Goal: Transaction & Acquisition: Purchase product/service

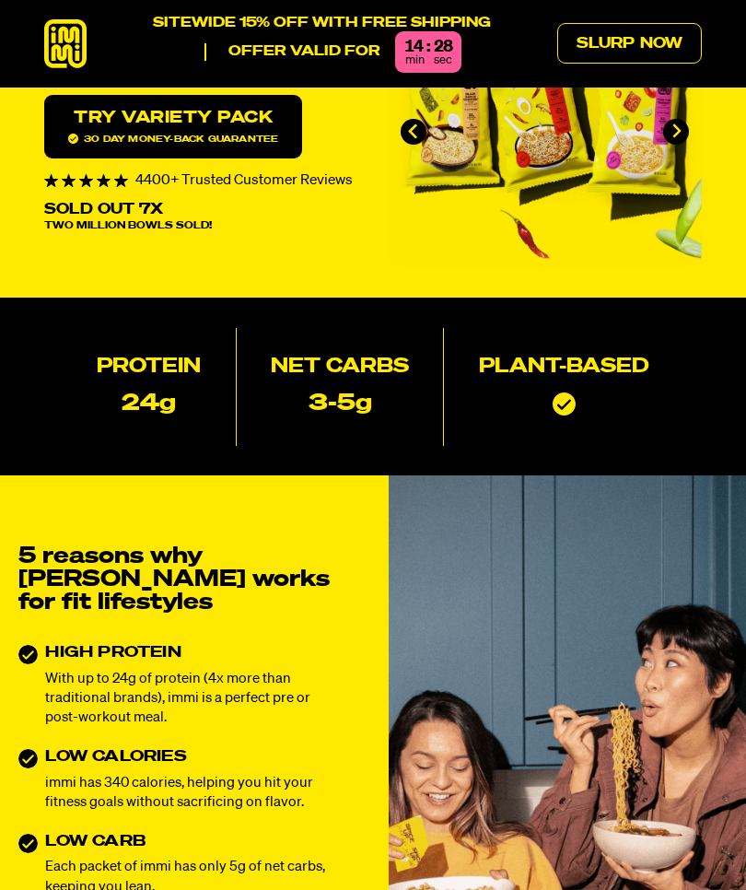
scroll to position [30, 0]
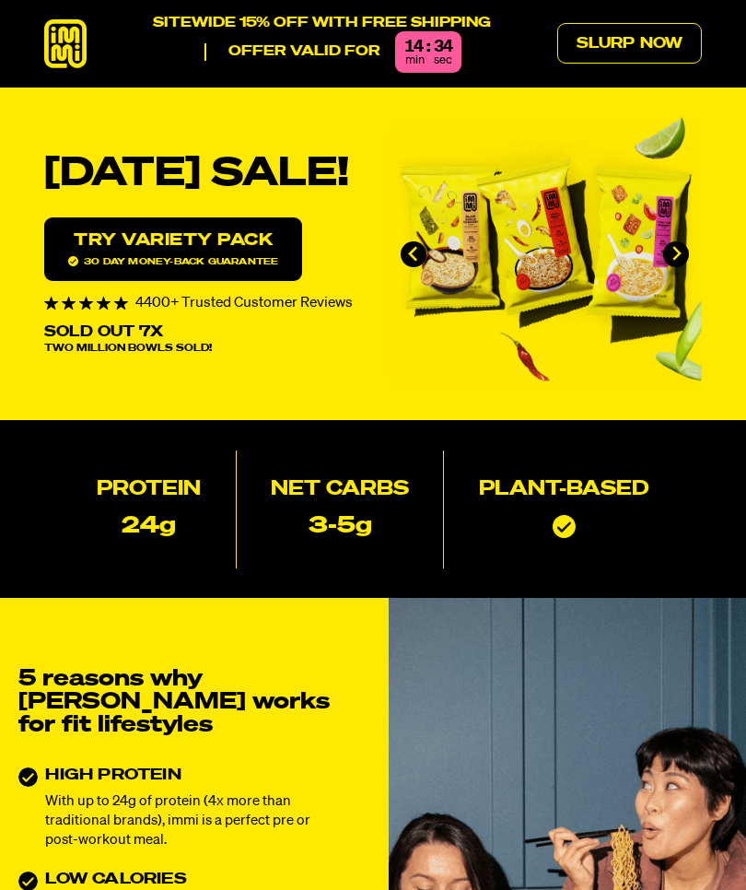
click at [229, 261] on link "Try variety Pack 30 day money-back guarantee" at bounding box center [173, 249] width 258 height 64
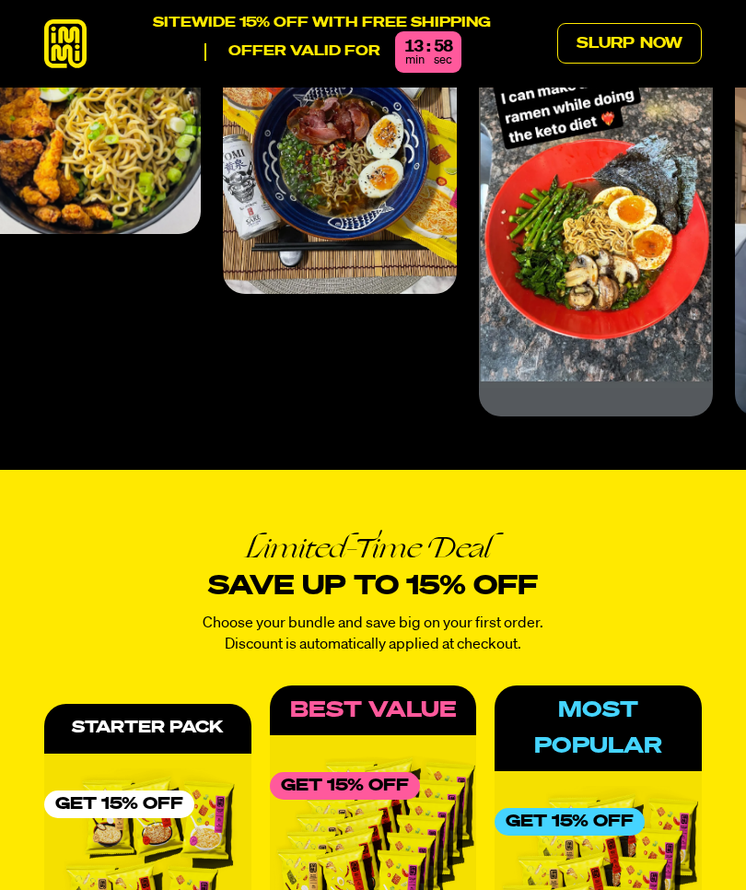
scroll to position [6336, 0]
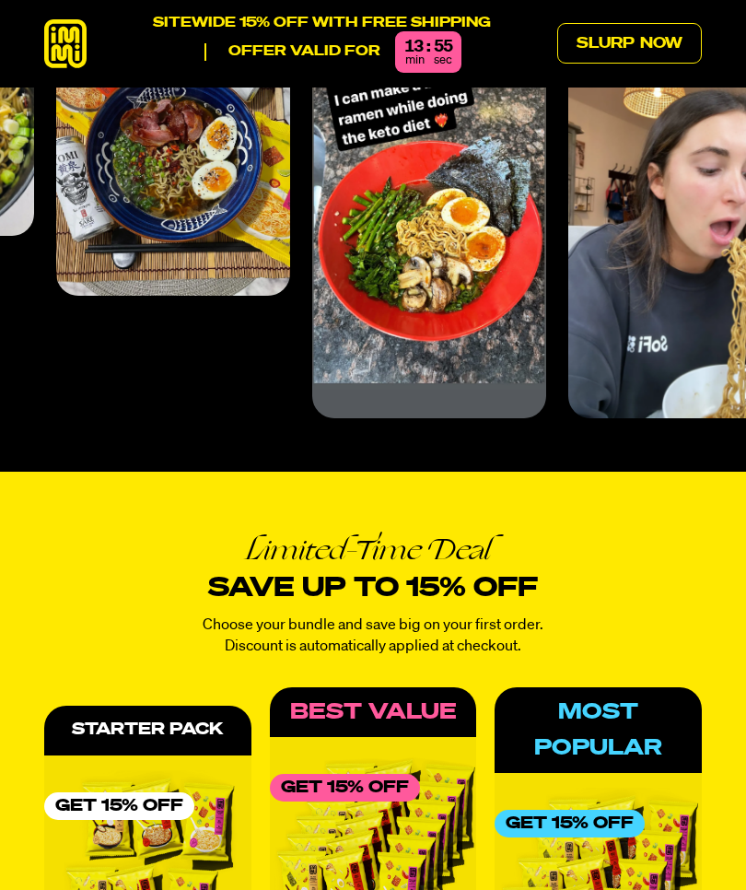
click at [642, 48] on link "Slurp Now" at bounding box center [629, 43] width 145 height 41
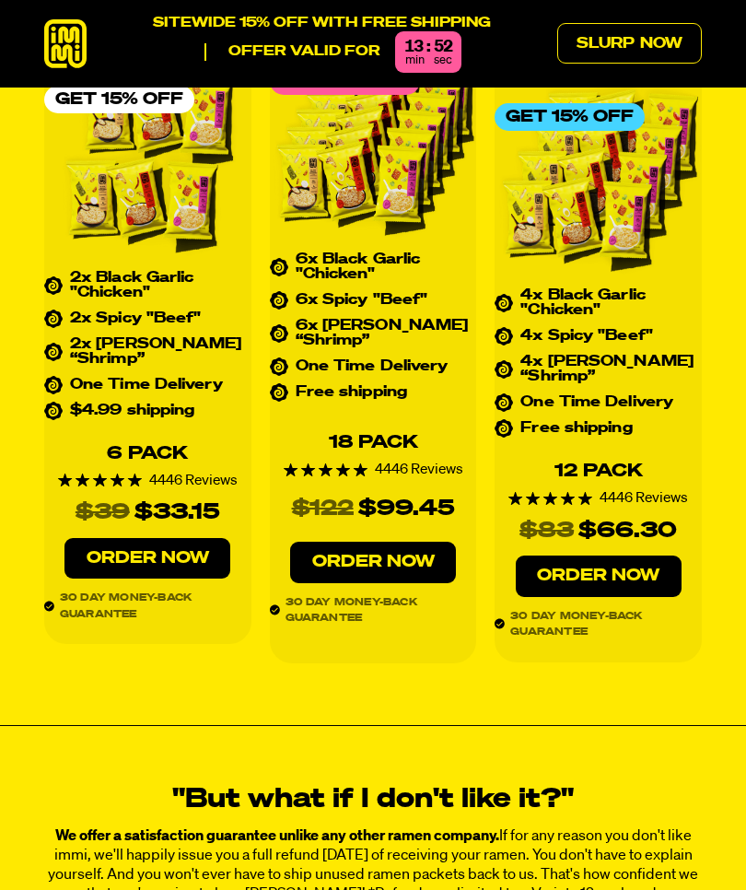
scroll to position [7013, 0]
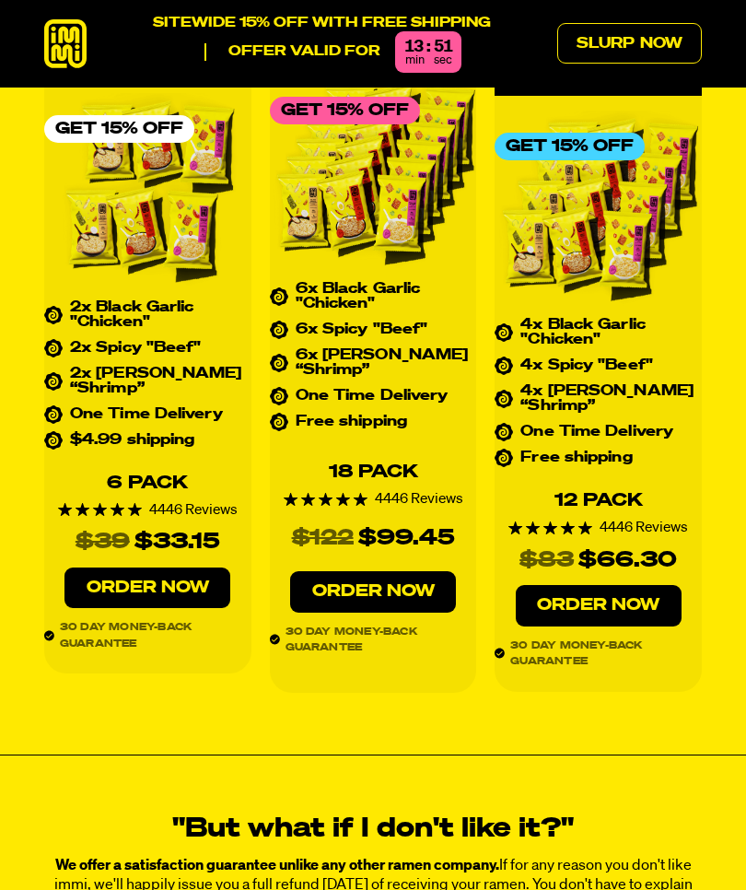
click at [183, 568] on link "Order Now" at bounding box center [147, 588] width 166 height 41
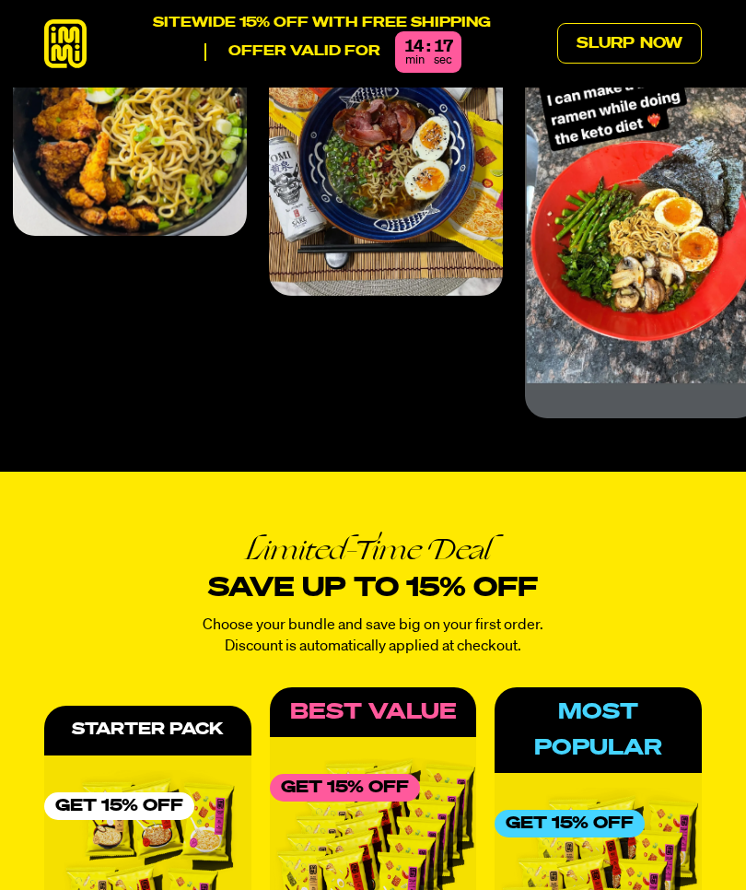
scroll to position [6332, 0]
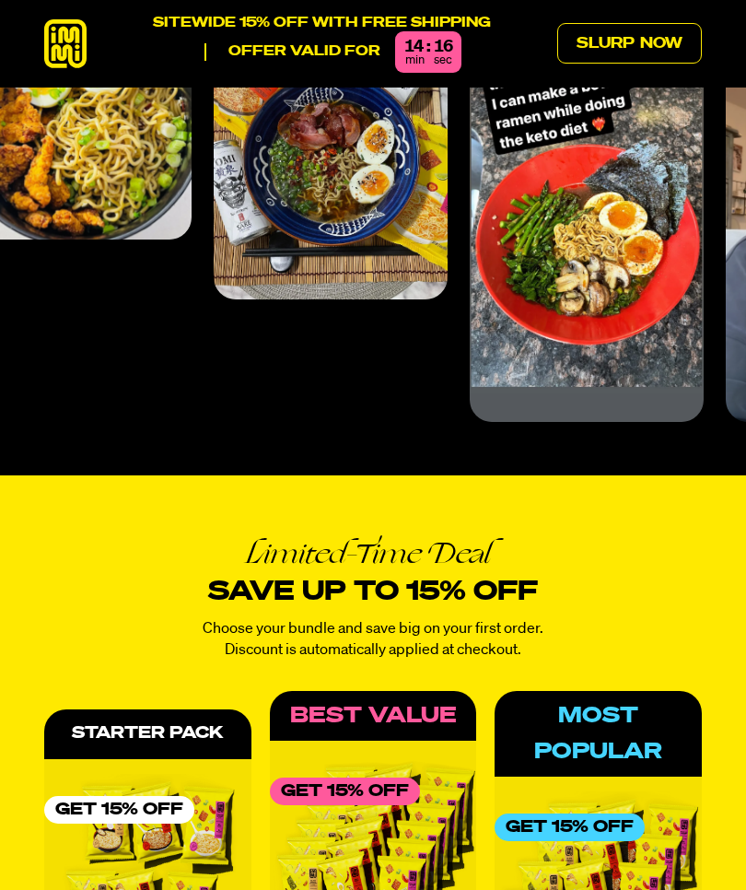
click at [70, 47] on icon at bounding box center [65, 43] width 42 height 49
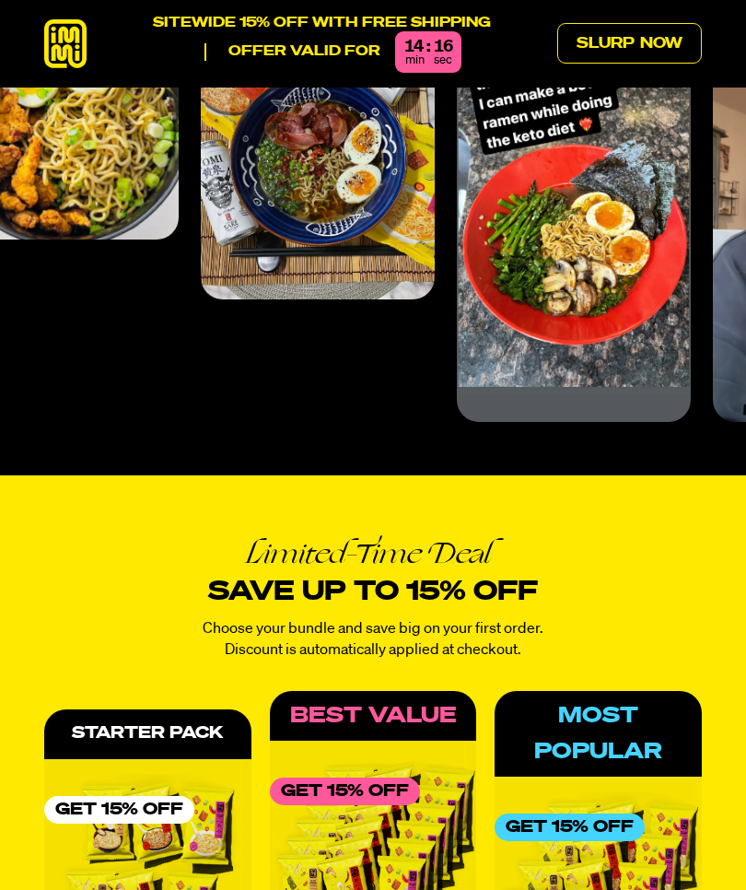
click at [73, 53] on icon at bounding box center [65, 43] width 42 height 49
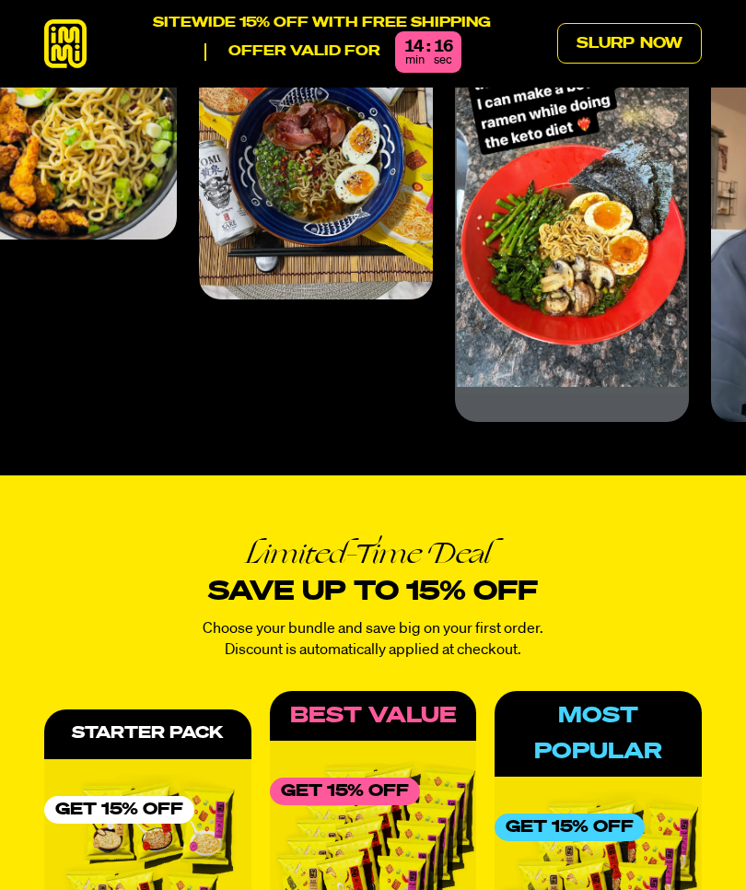
scroll to position [0, 0]
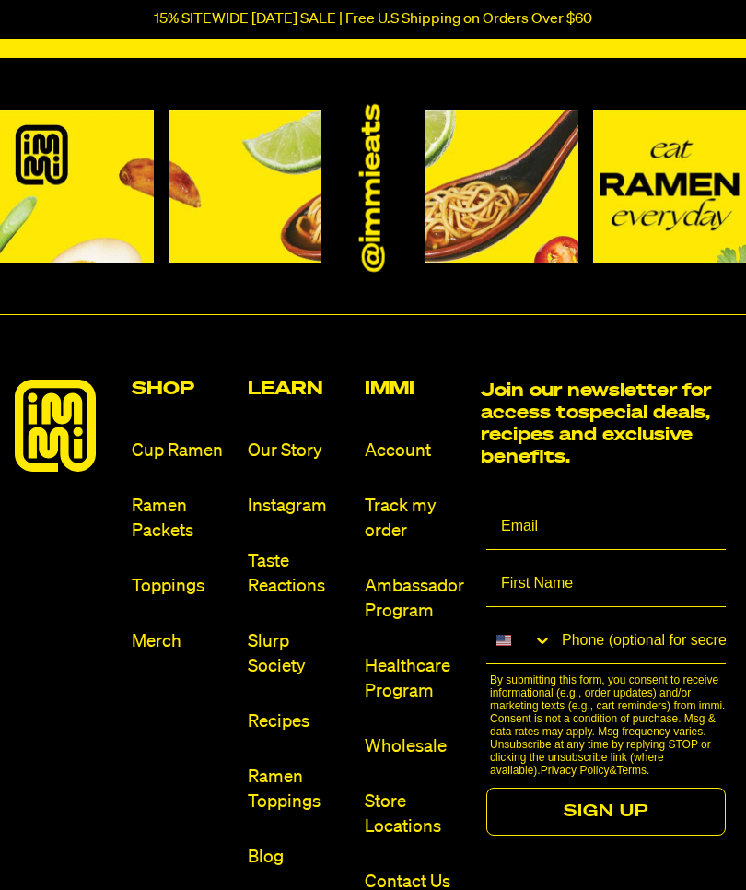
scroll to position [8013, 0]
